Goal: Task Accomplishment & Management: Use online tool/utility

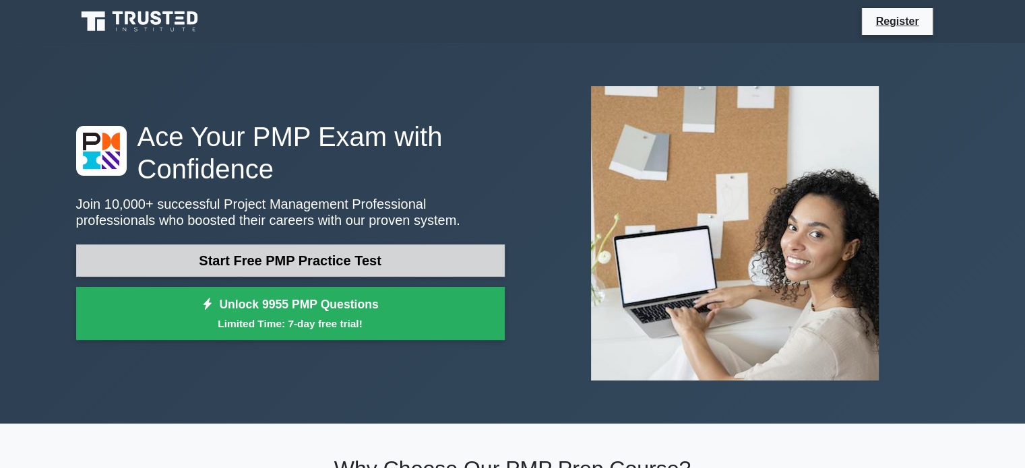
click at [370, 262] on link "Start Free PMP Practice Test" at bounding box center [290, 261] width 428 height 32
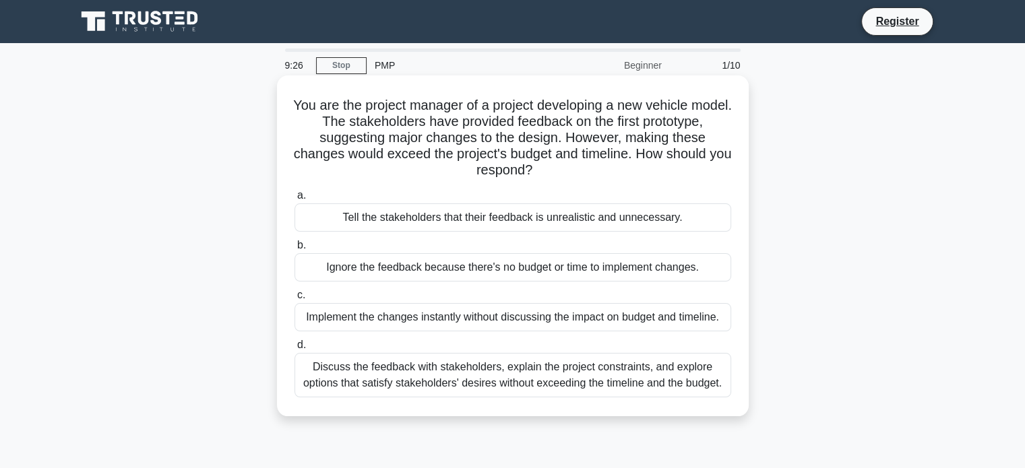
click at [484, 379] on div "Discuss the feedback with stakeholders, explain the project constraints, and ex…" at bounding box center [512, 375] width 437 height 44
click at [294, 350] on input "d. Discuss the feedback with stakeholders, explain the project constraints, and…" at bounding box center [294, 345] width 0 height 9
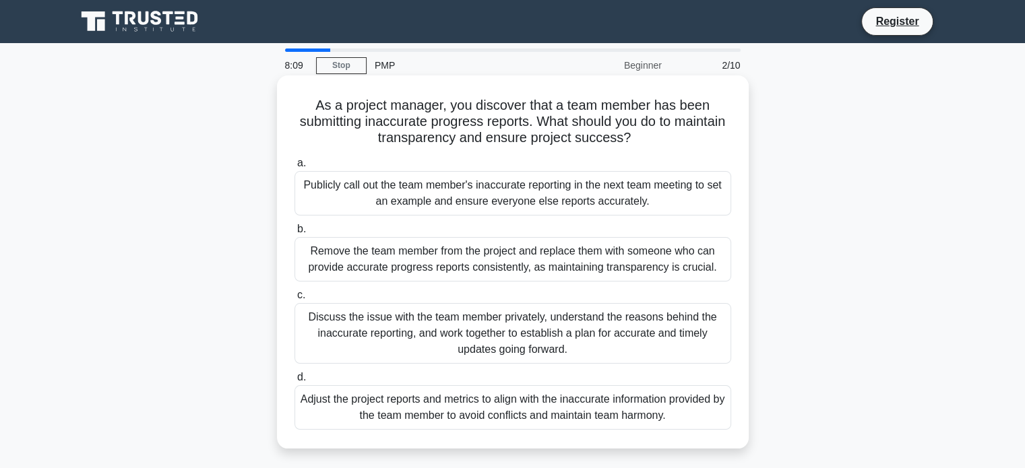
click at [450, 331] on div "Discuss the issue with the team member privately, understand the reasons behind…" at bounding box center [512, 333] width 437 height 61
click at [294, 300] on input "c. Discuss the issue with the team member privately, understand the reasons beh…" at bounding box center [294, 295] width 0 height 9
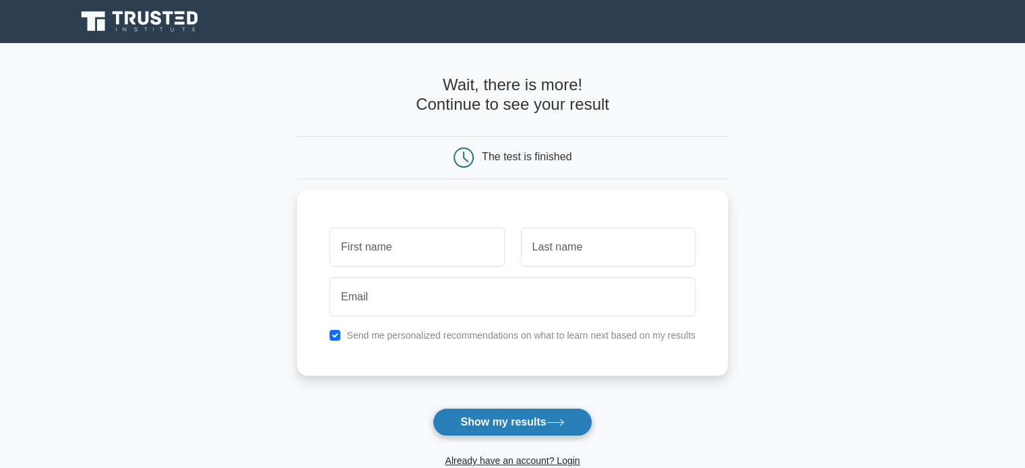
click at [496, 423] on button "Show my results" at bounding box center [511, 422] width 159 height 28
